Goal: Task Accomplishment & Management: Complete application form

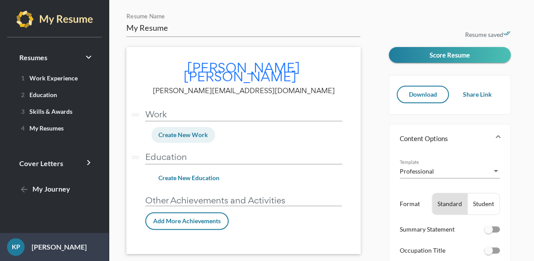
click at [186, 127] on button "Create New Work" at bounding box center [183, 135] width 64 height 16
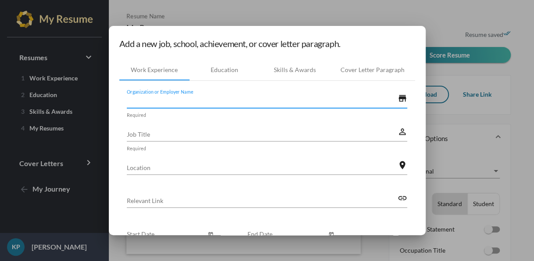
click at [184, 101] on input "Organization or Employer Name" at bounding box center [262, 100] width 271 height 9
click at [184, 101] on input "Hen" at bounding box center [262, 100] width 271 height 9
type input "H"
type input "The [PERSON_NAME]"
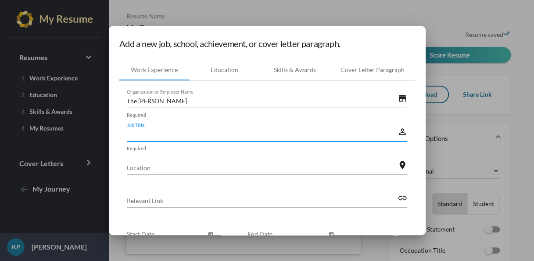
click at [151, 137] on input "Job Title" at bounding box center [262, 134] width 271 height 9
type input "Line Cook"
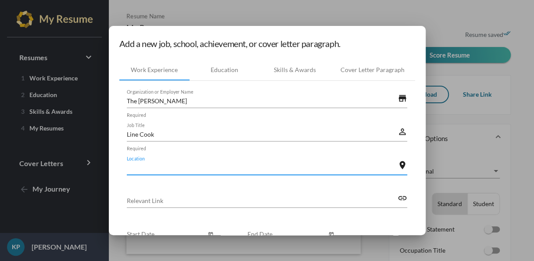
click at [143, 169] on input "Location" at bounding box center [262, 167] width 271 height 9
type input "Dearborn [US_STATE]"
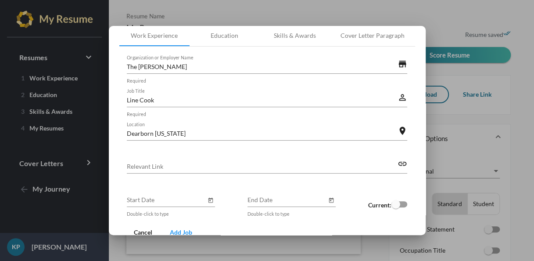
scroll to position [61, 0]
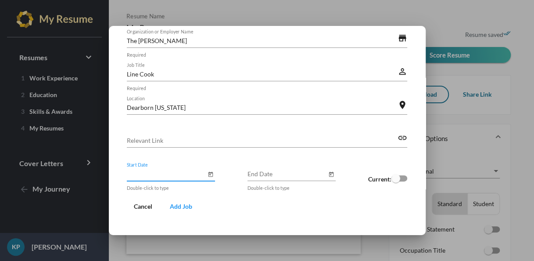
click at [181, 176] on input "Start Date" at bounding box center [166, 173] width 79 height 9
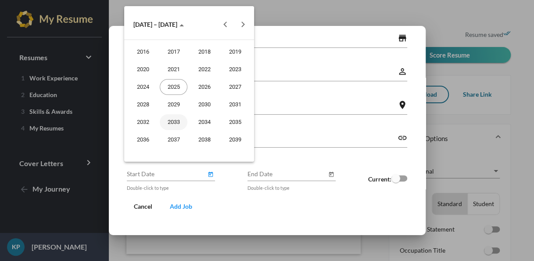
click at [182, 120] on div "2033" at bounding box center [174, 122] width 28 height 16
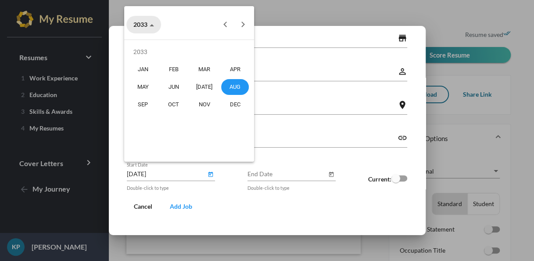
click at [146, 23] on span "2033" at bounding box center [143, 24] width 21 height 7
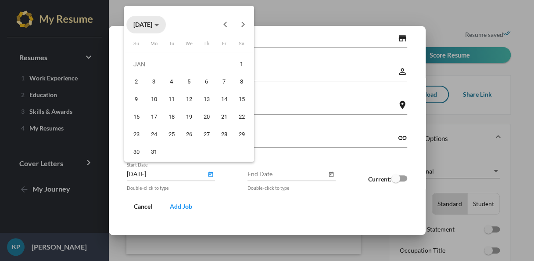
click at [159, 22] on span "[DATE]" at bounding box center [145, 24] width 25 height 7
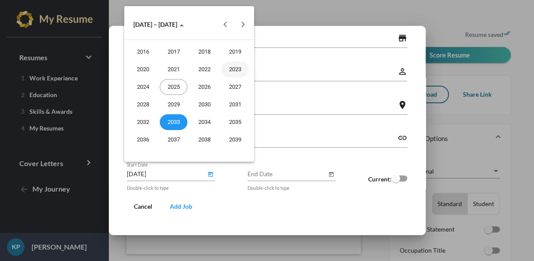
click at [238, 66] on div "2023" at bounding box center [235, 69] width 28 height 16
type input "[DATE]"
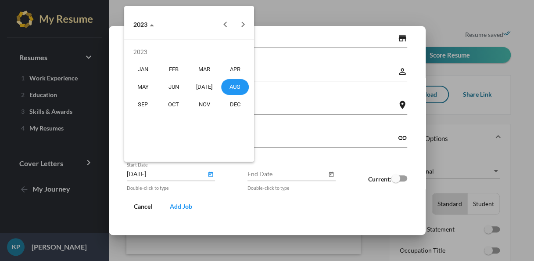
click at [234, 85] on div "AUG" at bounding box center [235, 87] width 28 height 16
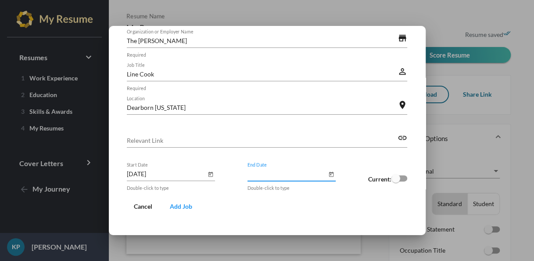
click at [286, 174] on input "End Date" at bounding box center [287, 173] width 79 height 9
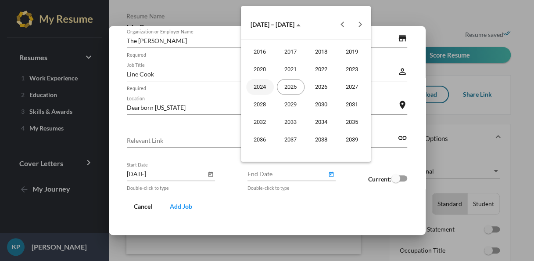
click at [263, 79] on div "2024" at bounding box center [260, 87] width 28 height 16
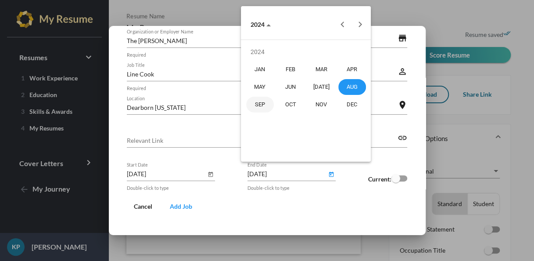
click at [265, 101] on div "SEP" at bounding box center [260, 105] width 28 height 16
type input "[DATE]"
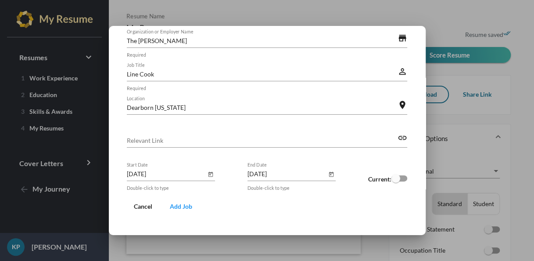
click at [170, 208] on span "Add Job" at bounding box center [181, 205] width 22 height 7
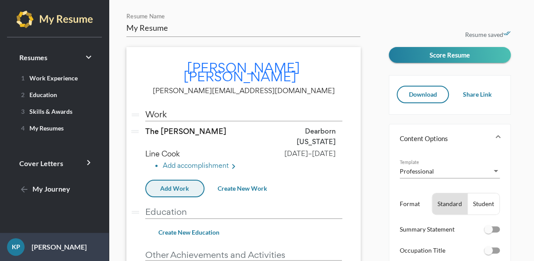
click at [186, 192] on span "Add Work" at bounding box center [174, 187] width 29 height 7
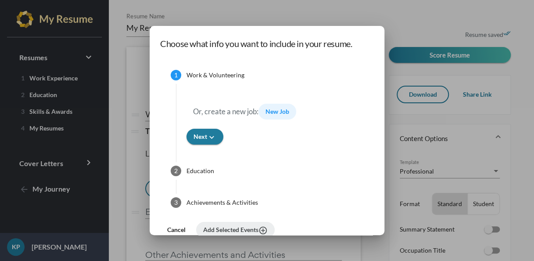
click at [280, 110] on span "New Job" at bounding box center [278, 111] width 24 height 7
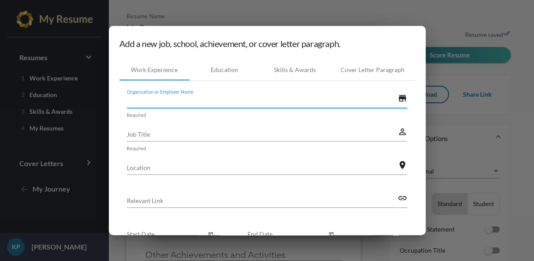
click at [253, 98] on input "Organization or Employer Name" at bounding box center [262, 100] width 271 height 9
type input "[PERSON_NAME] Southern Kitchen"
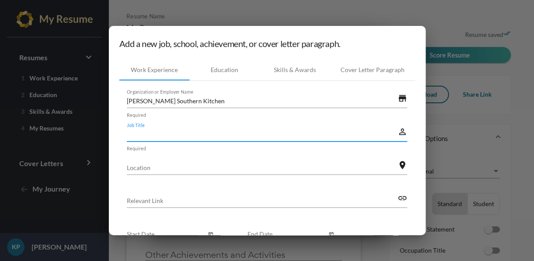
click at [220, 133] on input "Job Title" at bounding box center [262, 134] width 271 height 9
type input "Line/ Prep Cook"
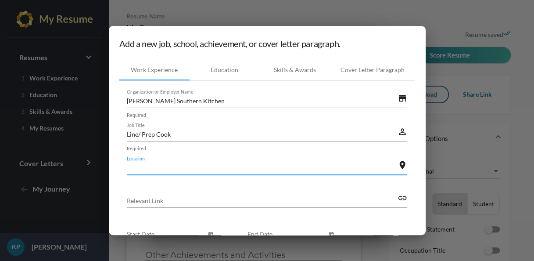
click at [199, 167] on input "Location" at bounding box center [262, 167] width 271 height 9
type input "Detroit [GEOGRAPHIC_DATA]"
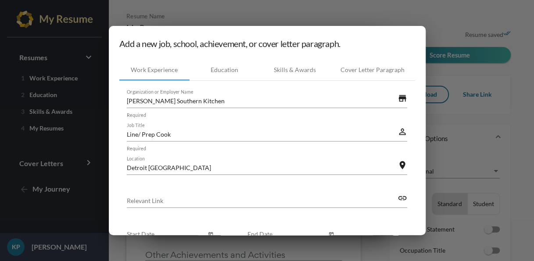
drag, startPoint x: 359, startPoint y: 48, endPoint x: 354, endPoint y: 50, distance: 5.1
click at [354, 50] on h1 "Add a new job, school, achievement, or cover letter paragraph." at bounding box center [267, 43] width 296 height 14
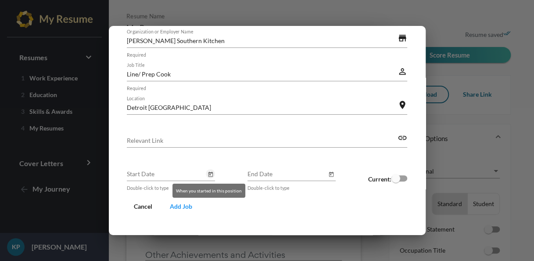
click at [211, 177] on icon "Open calendar" at bounding box center [211, 174] width 6 height 11
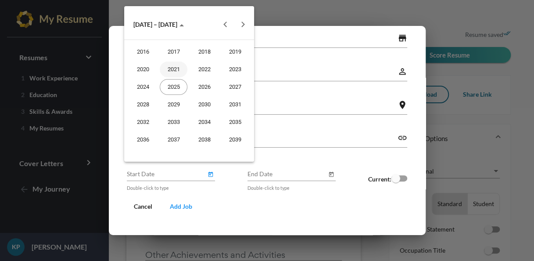
click at [173, 68] on div "2021" at bounding box center [174, 69] width 28 height 16
type input "[DATE]"
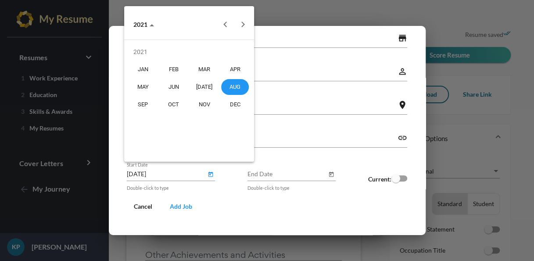
click at [229, 86] on div "AUG" at bounding box center [235, 87] width 28 height 16
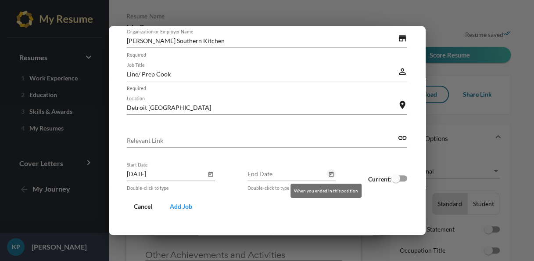
click at [328, 173] on icon "Open calendar" at bounding box center [331, 174] width 6 height 11
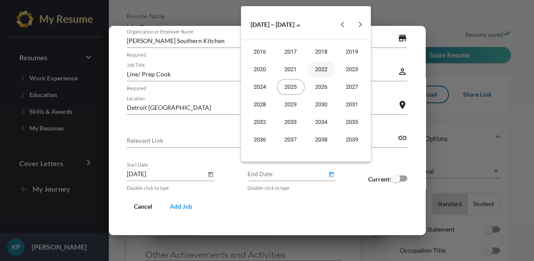
click at [318, 68] on div "2022" at bounding box center [322, 69] width 28 height 16
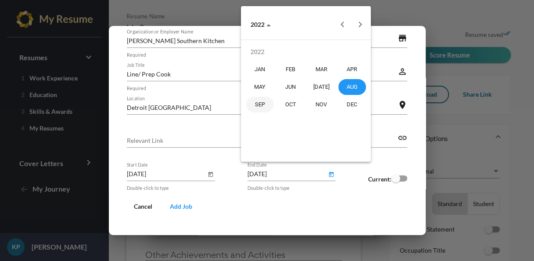
click at [265, 101] on div "SEP" at bounding box center [260, 105] width 28 height 16
type input "[DATE]"
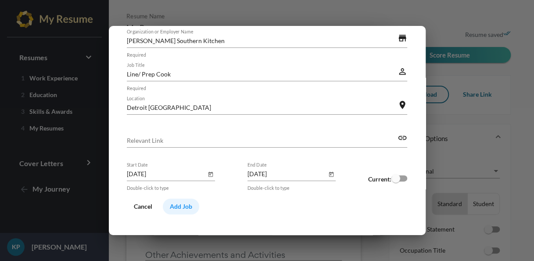
click at [186, 204] on span "Add Job" at bounding box center [181, 205] width 22 height 7
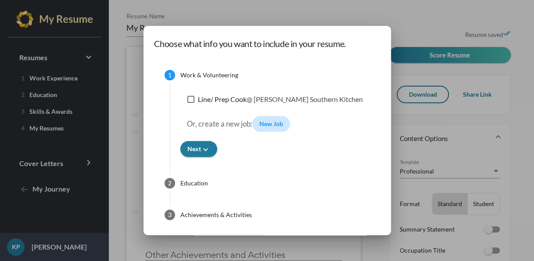
click at [270, 126] on span "New Job" at bounding box center [271, 123] width 24 height 7
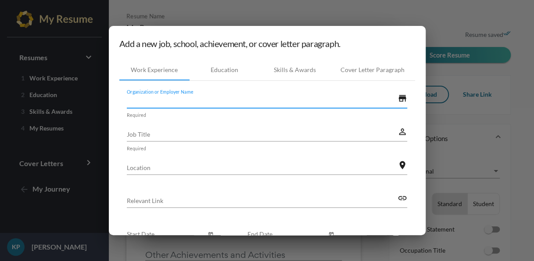
click at [220, 99] on input "Organization or Employer Name" at bounding box center [262, 100] width 271 height 9
type input "w"
type input "Waffle House"
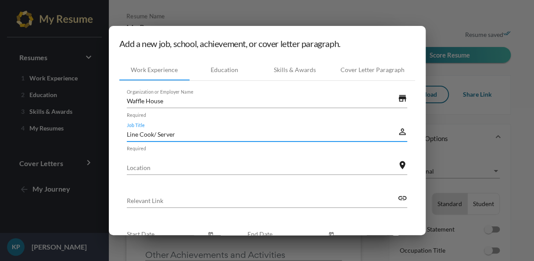
type input "Line Cook/ Server"
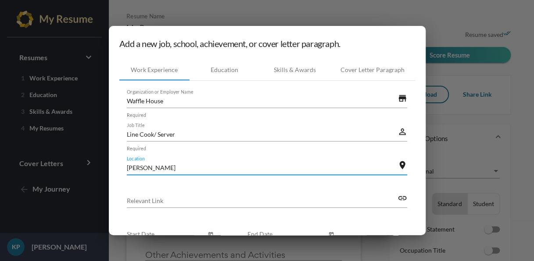
type input "[PERSON_NAME]"
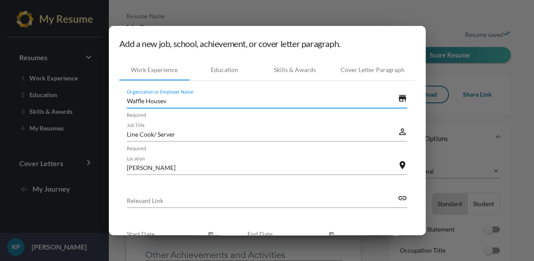
click at [220, 99] on input "Waffle Housev" at bounding box center [262, 100] width 271 height 9
type input "Waffle House"
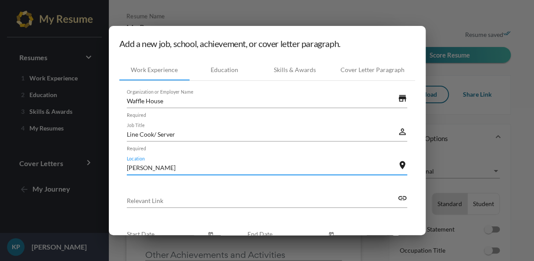
click at [159, 171] on input "[PERSON_NAME]" at bounding box center [262, 167] width 271 height 9
type input "[GEOGRAPHIC_DATA],[GEOGRAPHIC_DATA]"
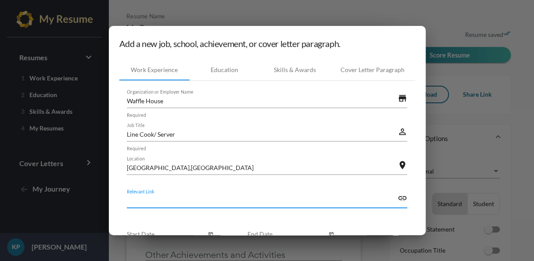
click at [181, 200] on input "Relevant Link" at bounding box center [262, 200] width 271 height 9
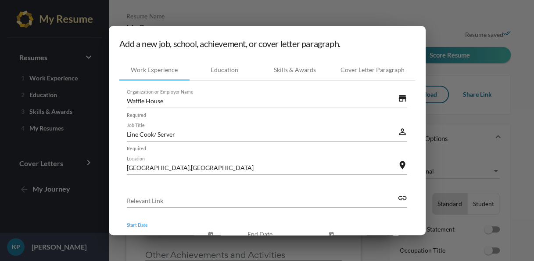
click at [157, 232] on input "Start Date" at bounding box center [166, 233] width 79 height 9
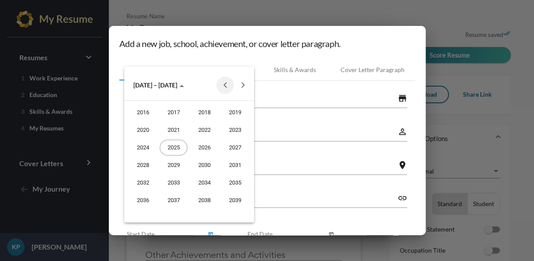
click at [223, 86] on button "Previous 20 years" at bounding box center [225, 85] width 18 height 18
click at [149, 177] on div "2008" at bounding box center [143, 183] width 28 height 16
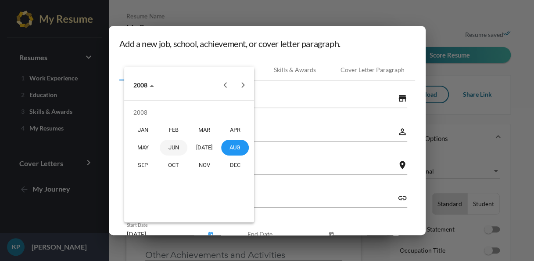
click at [173, 145] on div "JUN" at bounding box center [174, 148] width 28 height 16
type input "[DATE]"
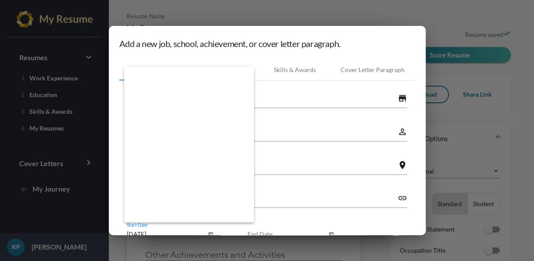
scroll to position [4, 0]
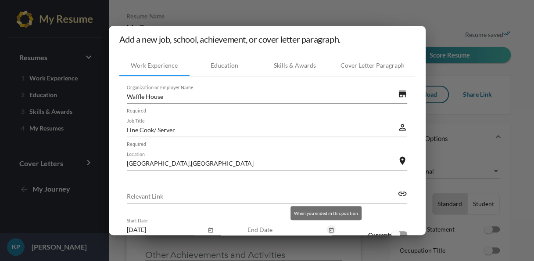
click at [328, 231] on icon "Open calendar" at bounding box center [331, 230] width 6 height 11
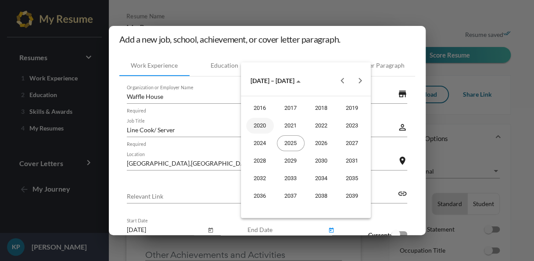
click at [266, 126] on div "2020" at bounding box center [260, 126] width 28 height 16
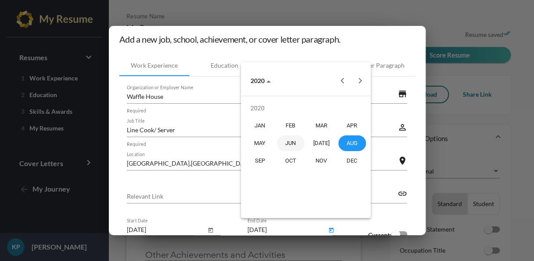
click at [298, 144] on div "JUN" at bounding box center [291, 143] width 28 height 16
type input "[DATE]"
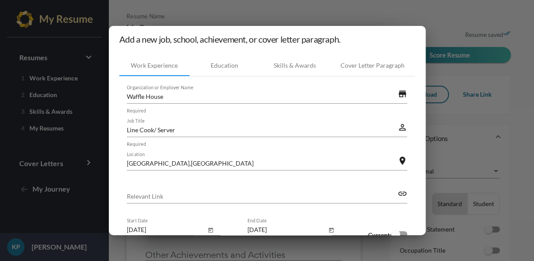
click at [418, 83] on mat-dialog-container "Add a new job, school, achievement, or cover letter paragraph. Work Experience …" at bounding box center [267, 130] width 317 height 209
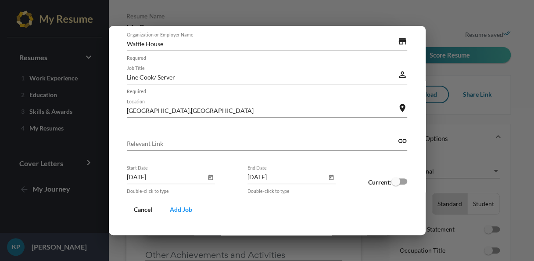
scroll to position [61, 0]
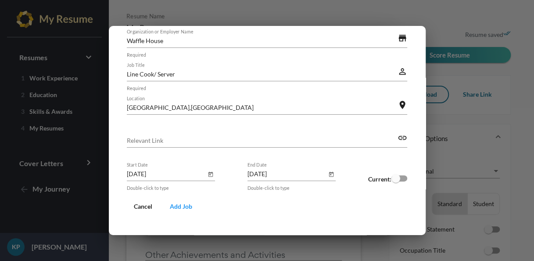
click at [182, 203] on span "Add Job" at bounding box center [181, 205] width 22 height 7
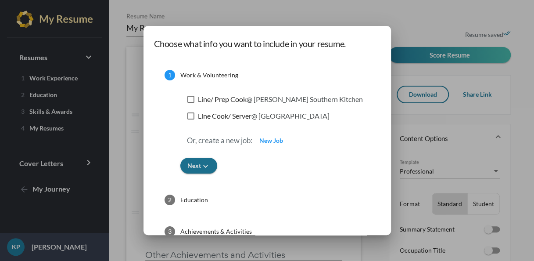
click at [202, 169] on icon "keyboard_arrow_down" at bounding box center [205, 166] width 9 height 9
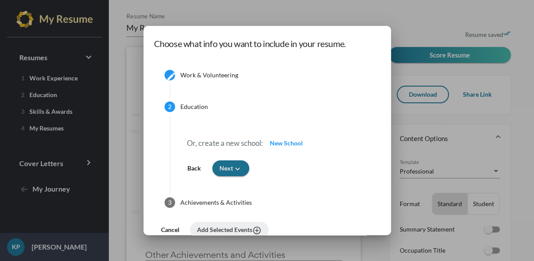
click at [238, 167] on icon "keyboard_arrow_down" at bounding box center [237, 168] width 9 height 9
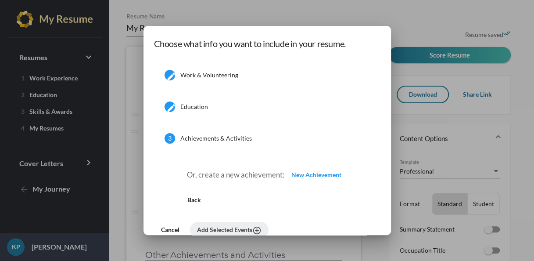
scroll to position [6, 0]
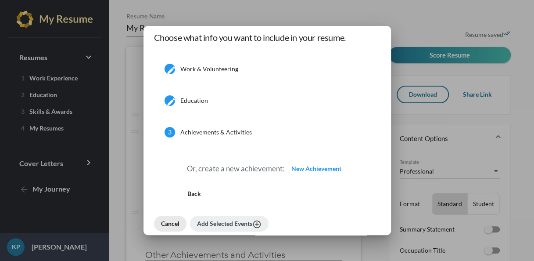
click at [174, 227] on span "Cancel" at bounding box center [170, 223] width 18 height 7
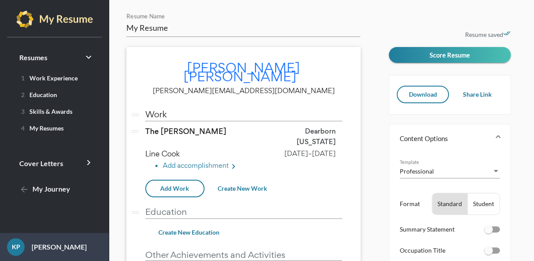
click at [364, 154] on form "My Resume Resume Name [PERSON_NAME] edit [PERSON_NAME][EMAIL_ADDRESS][DOMAIN_NA…" at bounding box center [254, 160] width 256 height 296
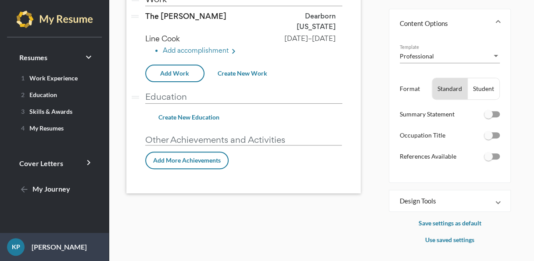
scroll to position [0, 0]
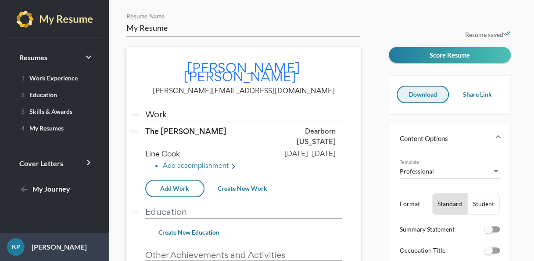
click at [426, 96] on span "Download" at bounding box center [423, 93] width 28 height 7
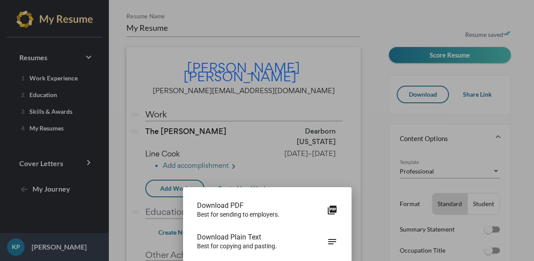
click at [508, 56] on div at bounding box center [267, 130] width 534 height 261
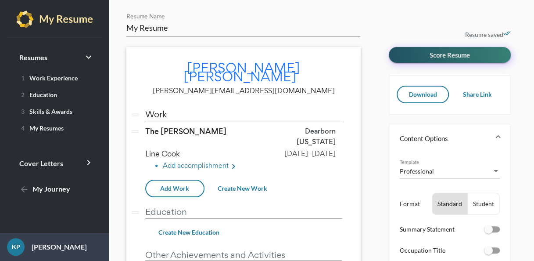
click at [498, 53] on button "Score Resume" at bounding box center [450, 55] width 122 height 16
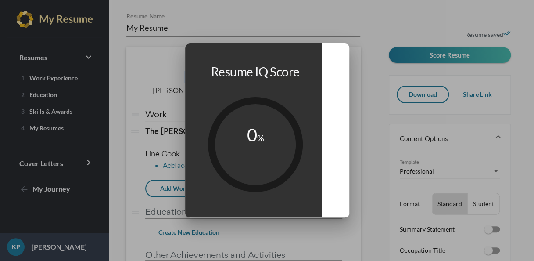
click at [313, 98] on div "Resume IQ Score 0 %" at bounding box center [253, 130] width 137 height 174
click at [402, 1] on div at bounding box center [267, 130] width 534 height 261
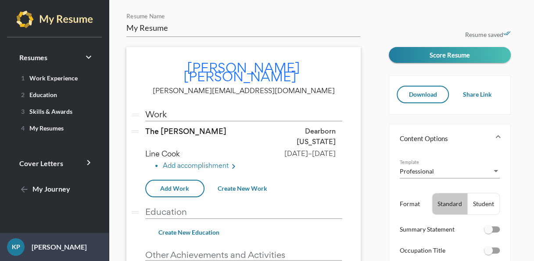
click at [443, 200] on div "Standard" at bounding box center [449, 203] width 35 height 21
click at [525, 218] on div "My Resume Resume Name [PERSON_NAME] edit [PERSON_NAME][EMAIL_ADDRESS][DOMAIN_NA…" at bounding box center [321, 189] width 425 height 378
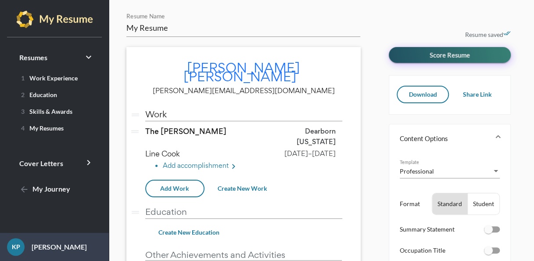
click at [423, 61] on button "Score Resume" at bounding box center [450, 55] width 122 height 16
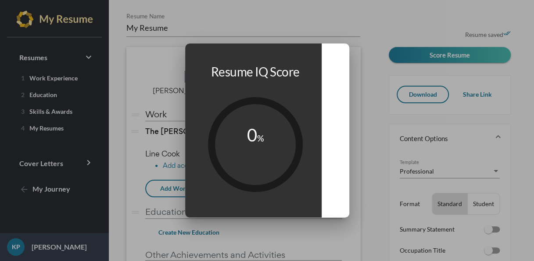
click at [90, 157] on div at bounding box center [267, 130] width 534 height 261
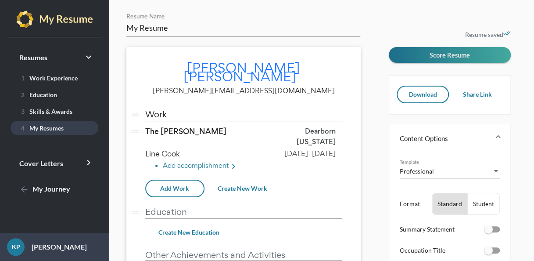
click at [61, 123] on link "4 My Resumes" at bounding box center [55, 128] width 88 height 14
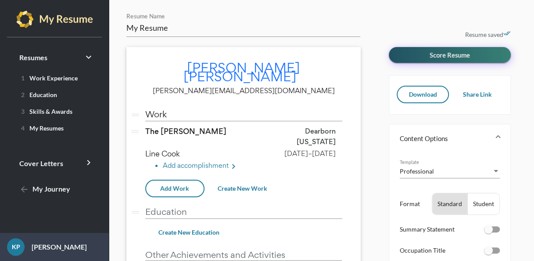
click at [478, 50] on button "Score Resume" at bounding box center [450, 55] width 122 height 16
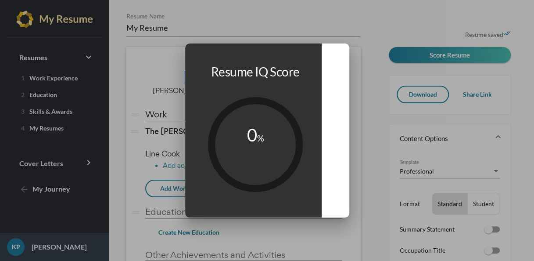
click at [287, 168] on circle at bounding box center [255, 144] width 99 height 99
click at [382, 69] on div at bounding box center [267, 130] width 534 height 261
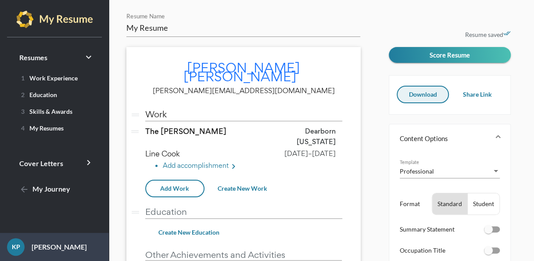
click at [413, 95] on span "Download" at bounding box center [423, 93] width 28 height 7
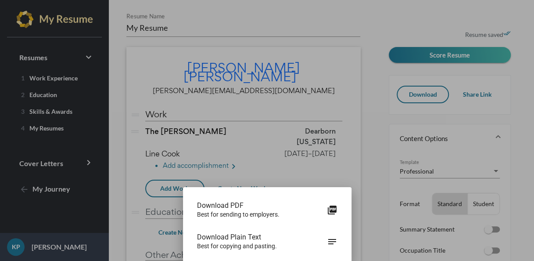
click at [270, 205] on span "Download PDF" at bounding box center [262, 205] width 130 height 9
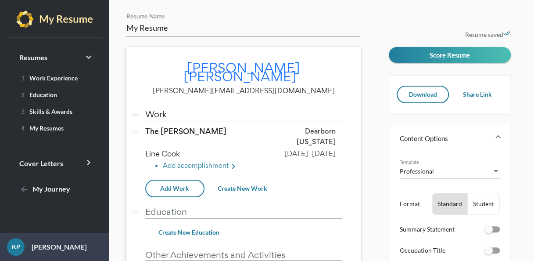
click at [480, 65] on div "Resume saved done_all Score Resume Download Share Link Content Options Professi…" at bounding box center [456, 202] width 134 height 315
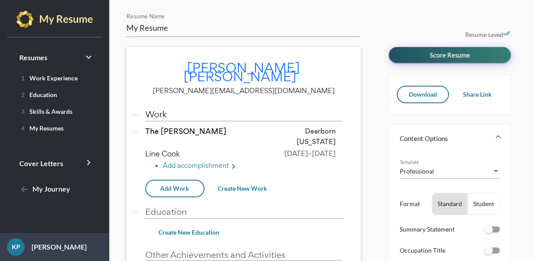
click at [475, 53] on button "Score Resume" at bounding box center [450, 55] width 122 height 16
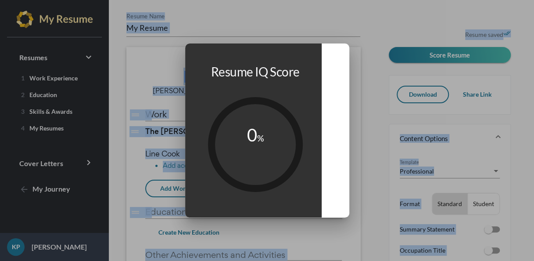
drag, startPoint x: 160, startPoint y: 0, endPoint x: 10, endPoint y: -11, distance: 151.1
click at [10, 0] on html "Resumes keyboard_arrow_right 1 Work Experience 2 Education 3 Skills & Awards 4 …" at bounding box center [267, 130] width 534 height 261
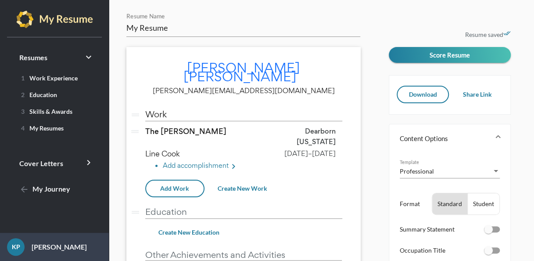
click at [362, 96] on form "My Resume Resume Name [PERSON_NAME] edit [PERSON_NAME][EMAIL_ADDRESS][DOMAIN_NA…" at bounding box center [254, 160] width 256 height 296
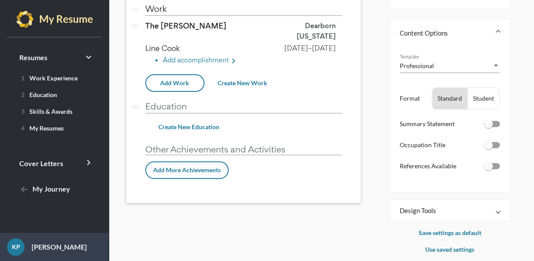
scroll to position [115, 0]
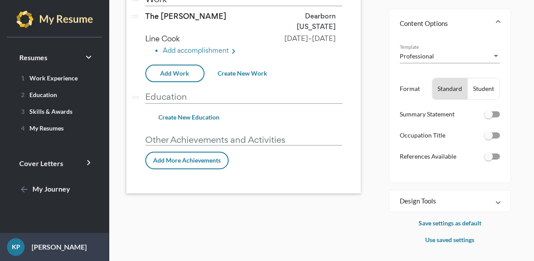
click at [382, 62] on div "My Resume Resume Name [PERSON_NAME] edit [PERSON_NAME][EMAIL_ADDRESS][DOMAIN_NA…" at bounding box center [254, 71] width 269 height 348
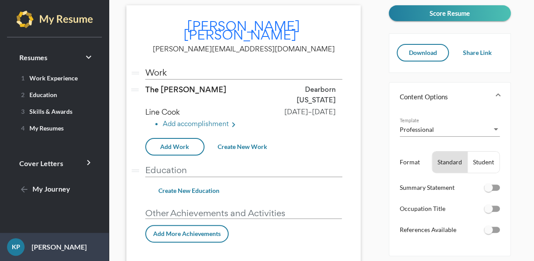
scroll to position [0, 0]
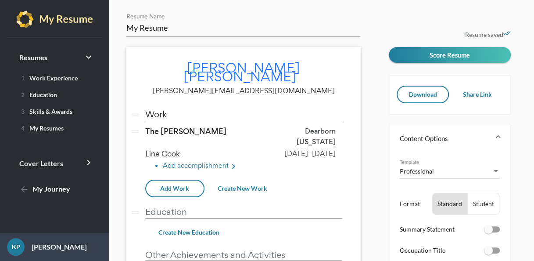
click at [400, 65] on div "Resume saved done_all Score Resume Download Share Link Content Options Professi…" at bounding box center [456, 202] width 134 height 315
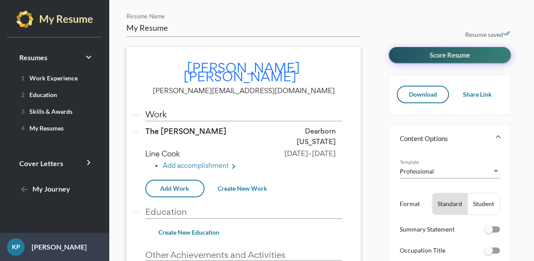
click at [404, 61] on button "Score Resume" at bounding box center [450, 55] width 122 height 16
